Goal: Transaction & Acquisition: Purchase product/service

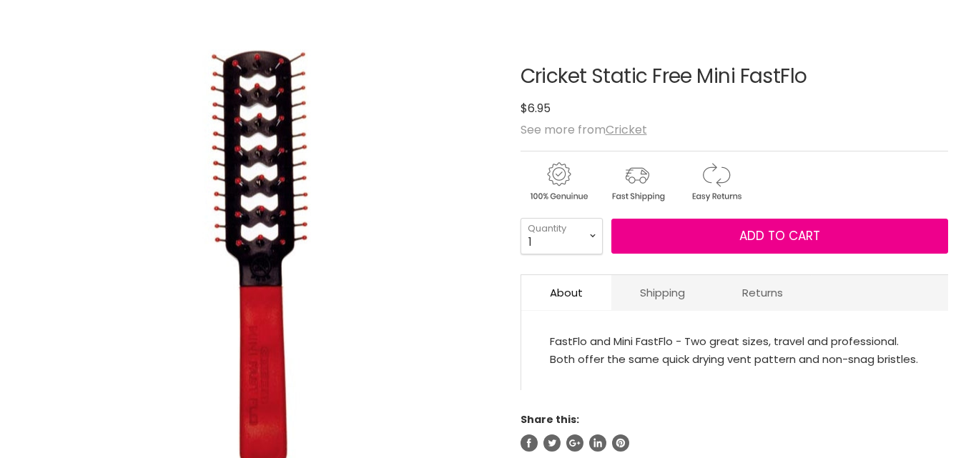
scroll to position [143, 0]
click at [592, 235] on select "1 2 3 4 5 6 7 8 9 10+" at bounding box center [561, 236] width 82 height 36
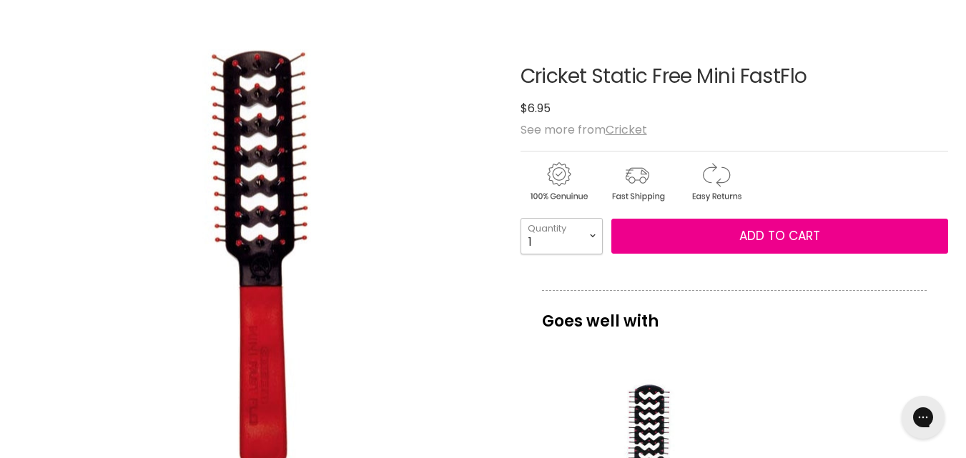
click at [592, 235] on select "1 2 3 4 5 6 7 8 9 10+" at bounding box center [561, 236] width 82 height 36
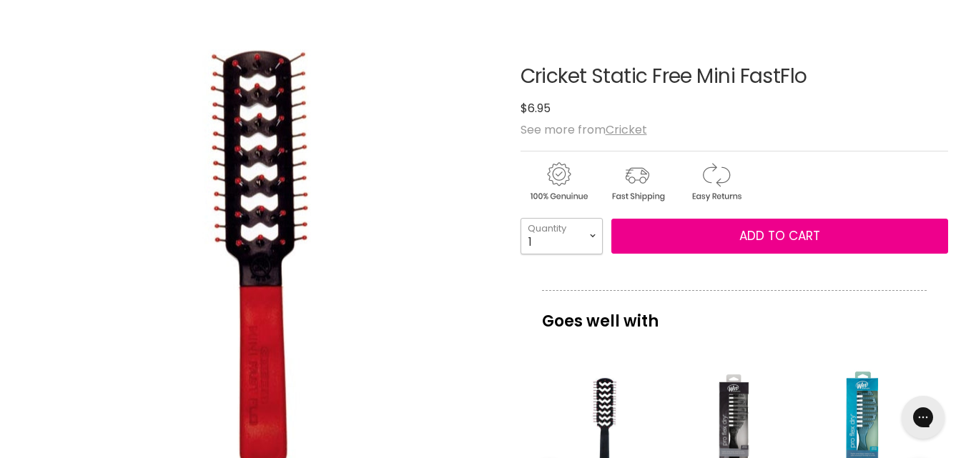
click at [592, 235] on select "1 2 3 4 5 6 7 8 9 10+" at bounding box center [561, 236] width 82 height 36
select select "10+"
click at [520, 218] on select "1 2 3 4 5 6 7 8 9 10+" at bounding box center [561, 236] width 82 height 36
type input "10"
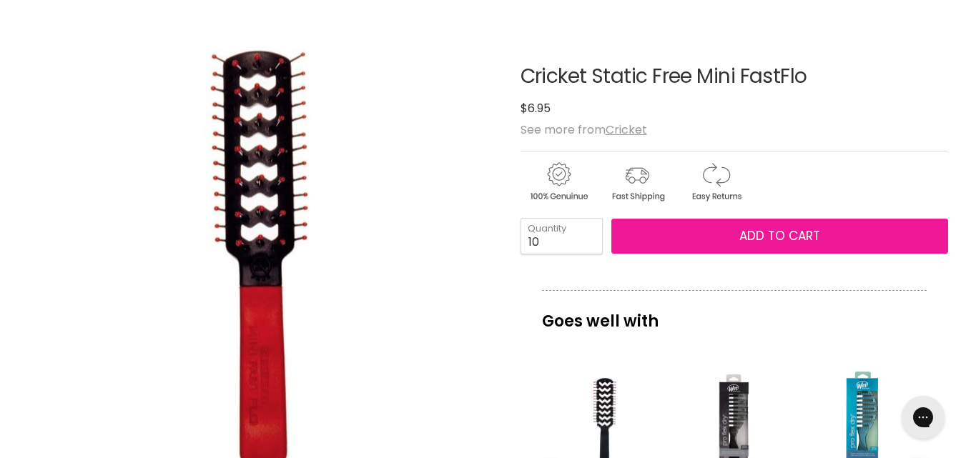
click at [776, 234] on span "Add to cart" at bounding box center [779, 235] width 81 height 17
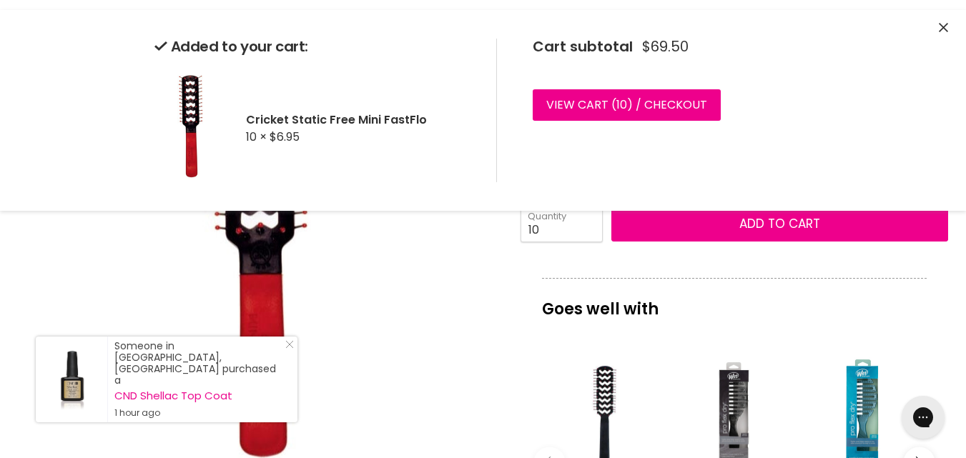
scroll to position [143, 0]
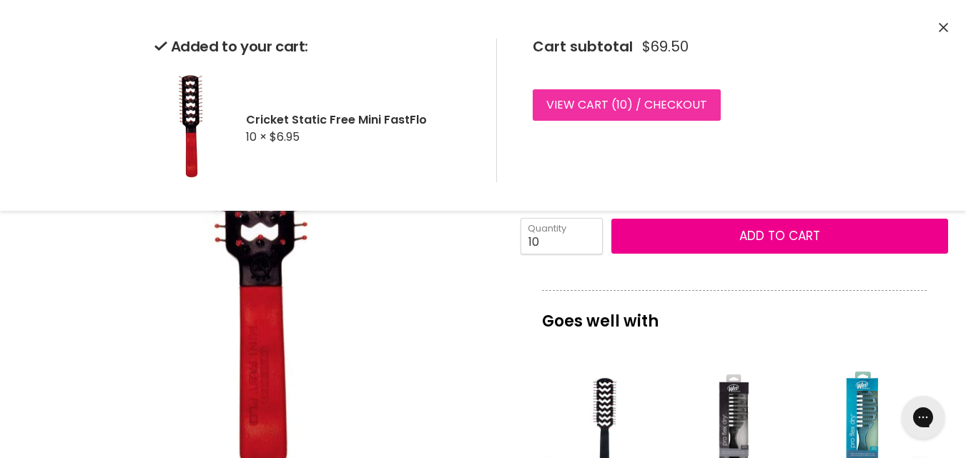
click at [654, 97] on link "View cart ( 10 ) / Checkout" at bounding box center [626, 104] width 188 height 31
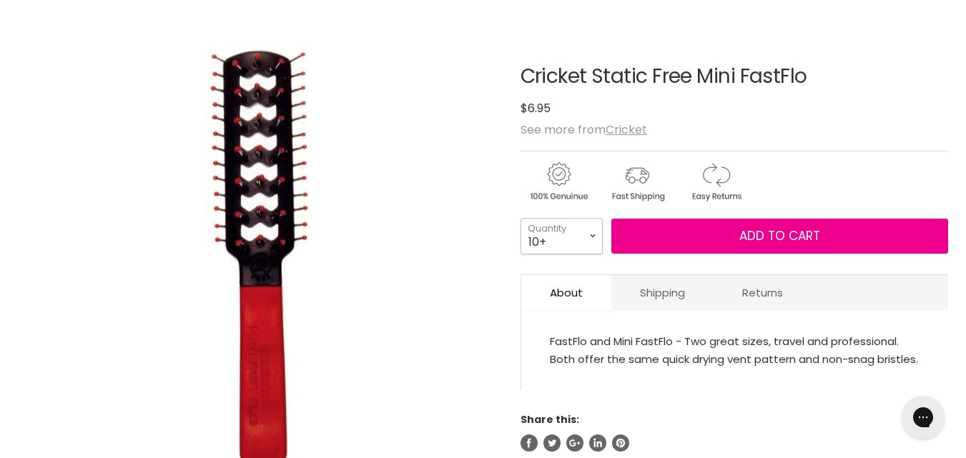
click at [593, 234] on select "1 2 3 4 5 6 7 8 9 10+" at bounding box center [561, 236] width 82 height 36
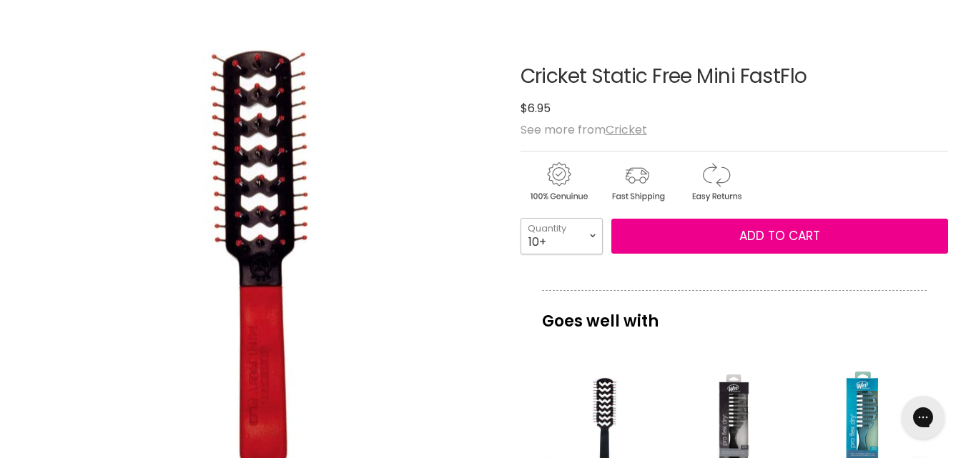
select select "1"
click at [520, 218] on select "1 2 3 4 5 6 7 8 9 10+" at bounding box center [561, 236] width 82 height 36
type input "1"
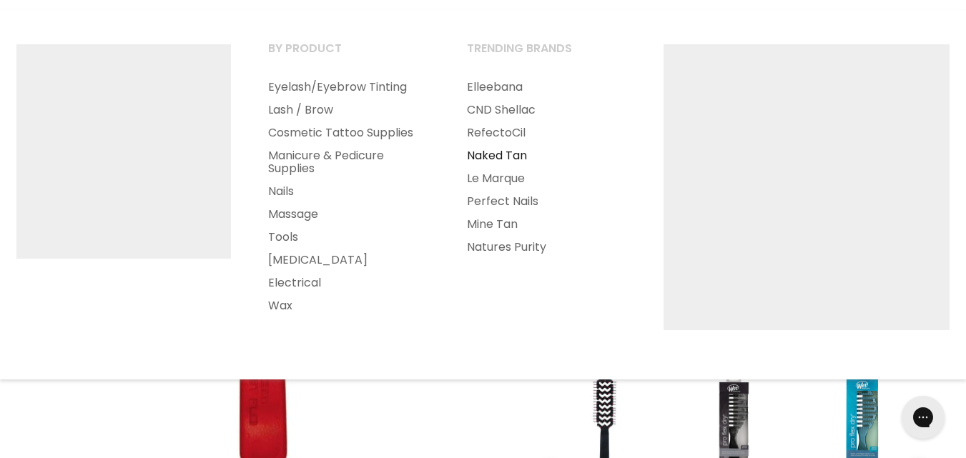
click at [452, 151] on link "Naked Tan" at bounding box center [547, 155] width 196 height 23
